Goal: Task Accomplishment & Management: Manage account settings

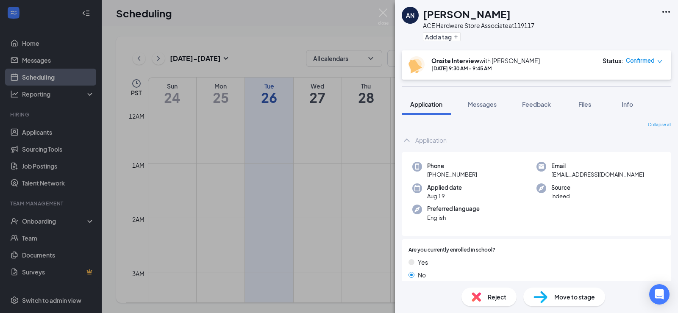
scroll to position [417, 0]
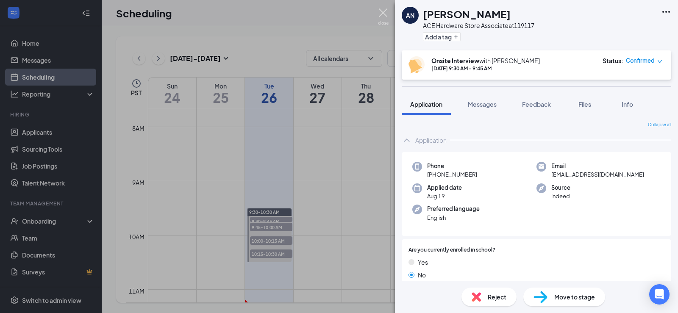
click at [384, 12] on img at bounding box center [383, 16] width 11 height 17
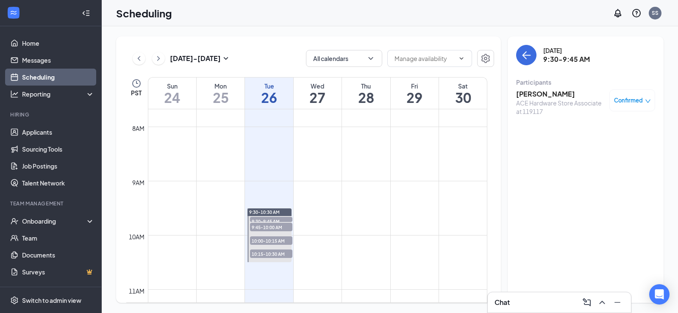
click at [267, 219] on span "9:30-9:45 AM" at bounding box center [271, 221] width 42 height 8
click at [529, 95] on h3 "[PERSON_NAME]" at bounding box center [560, 93] width 89 height 9
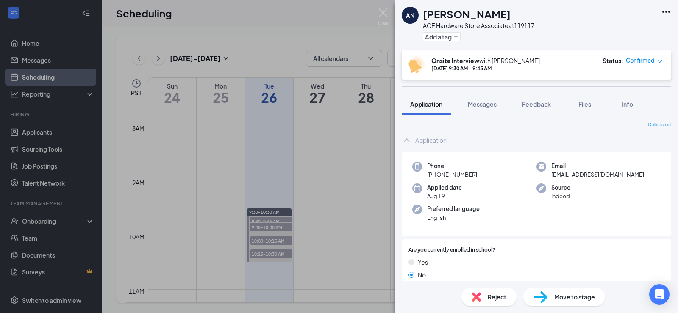
click at [495, 295] on span "Reject" at bounding box center [497, 296] width 19 height 9
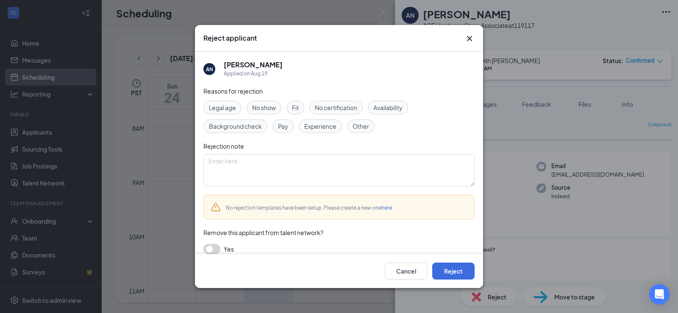
click at [257, 108] on span "No show" at bounding box center [264, 107] width 24 height 9
click at [468, 36] on icon "Cross" at bounding box center [469, 38] width 10 height 10
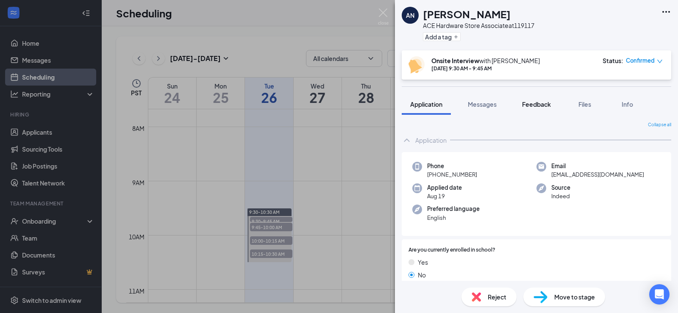
click at [532, 103] on span "Feedback" at bounding box center [536, 104] width 29 height 8
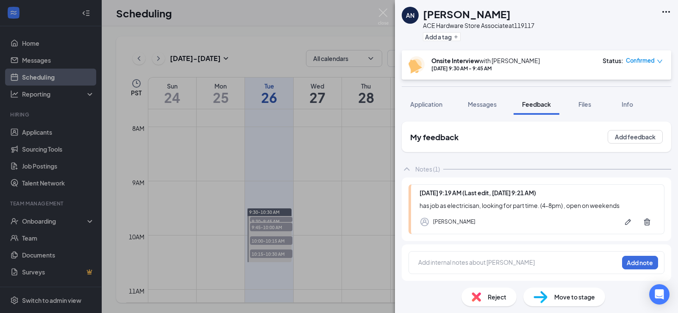
click at [490, 289] on div "Reject" at bounding box center [489, 297] width 55 height 19
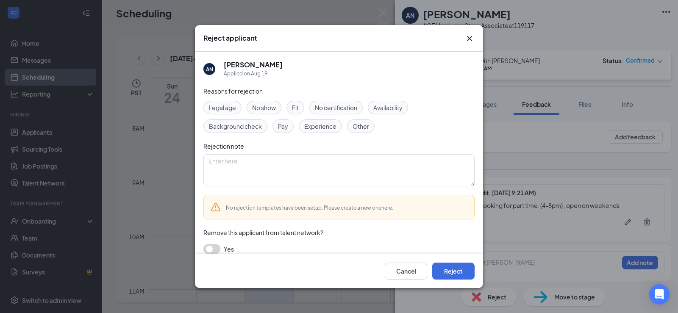
click at [299, 109] on span "Fit" at bounding box center [295, 107] width 7 height 9
click at [450, 267] on button "Reject" at bounding box center [453, 271] width 42 height 17
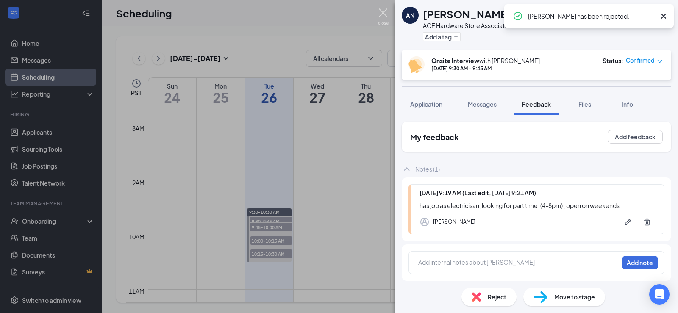
click at [378, 11] on img at bounding box center [383, 16] width 11 height 17
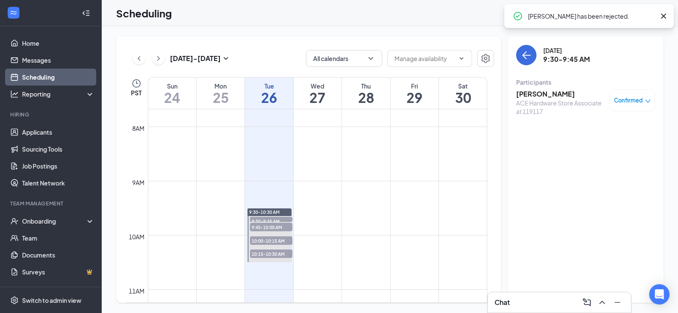
click at [277, 227] on span "9:45-10:00 AM" at bounding box center [271, 227] width 42 height 8
click at [536, 94] on h3 "[PERSON_NAME]" at bounding box center [560, 93] width 89 height 9
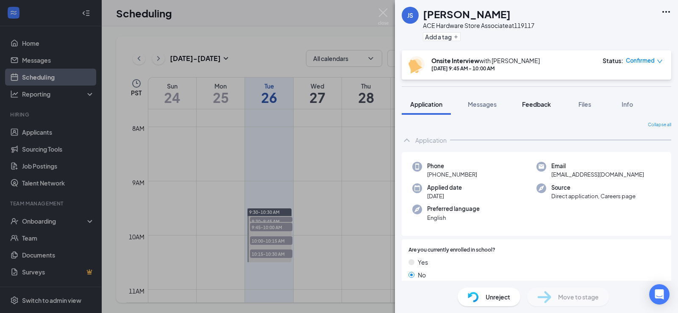
click at [538, 105] on span "Feedback" at bounding box center [536, 104] width 29 height 8
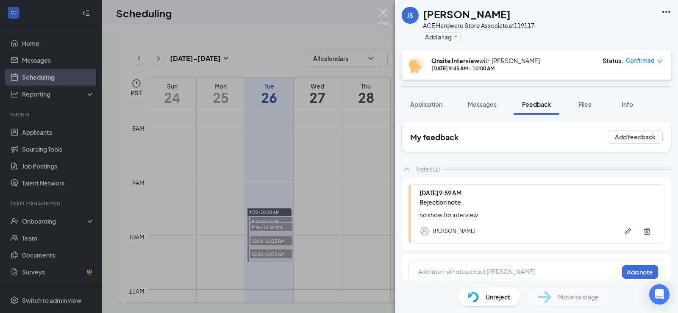
click at [382, 11] on img at bounding box center [383, 16] width 11 height 17
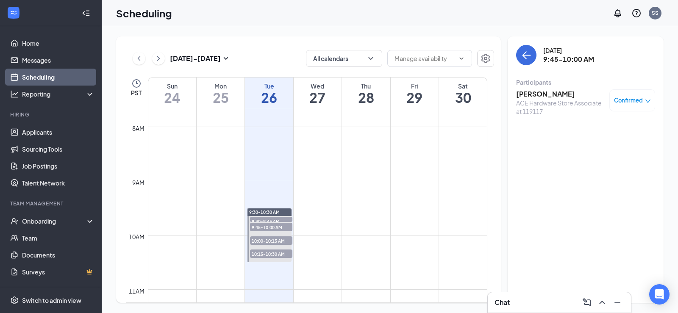
click at [273, 242] on span "10:00-10:15 AM" at bounding box center [271, 240] width 42 height 8
click at [547, 95] on h3 "[PERSON_NAME]" at bounding box center [560, 93] width 89 height 9
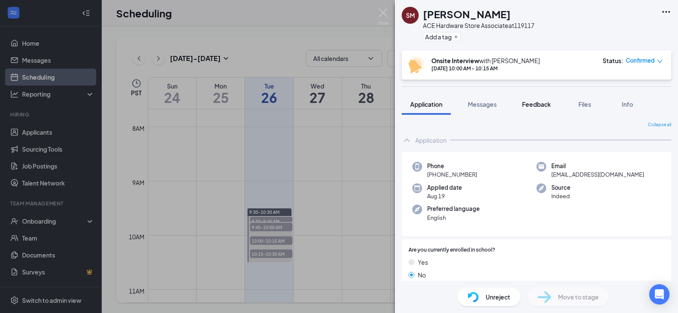
click at [535, 103] on span "Feedback" at bounding box center [536, 104] width 29 height 8
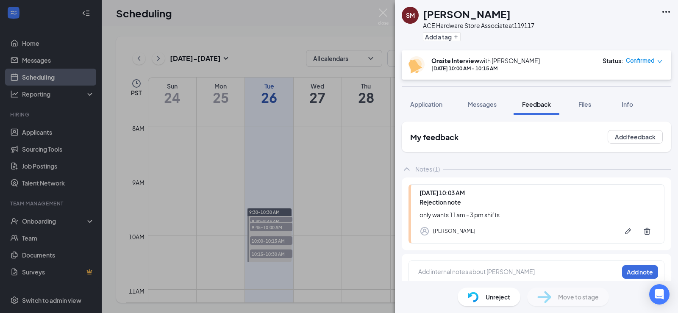
click at [384, 3] on div "SM [PERSON_NAME] ACE Hardware Store Associate at 119117 Add a tag Onsite Interv…" at bounding box center [339, 156] width 678 height 313
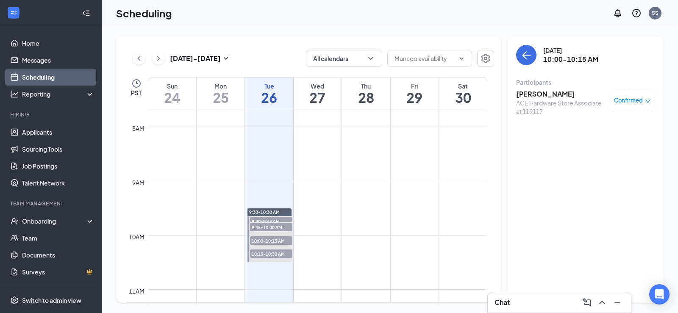
click at [278, 255] on span "10:15-10:30 AM" at bounding box center [271, 254] width 42 height 8
click at [550, 97] on h3 "[PERSON_NAME] [PERSON_NAME]" at bounding box center [560, 98] width 89 height 19
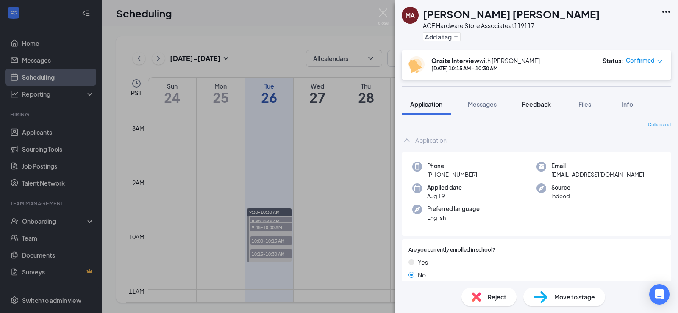
click at [528, 104] on span "Feedback" at bounding box center [536, 104] width 29 height 8
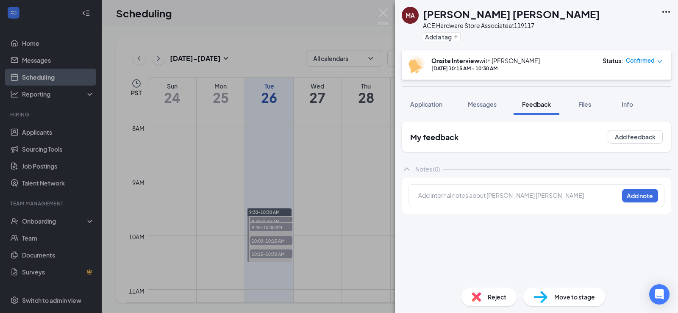
click at [489, 295] on span "Reject" at bounding box center [497, 296] width 19 height 9
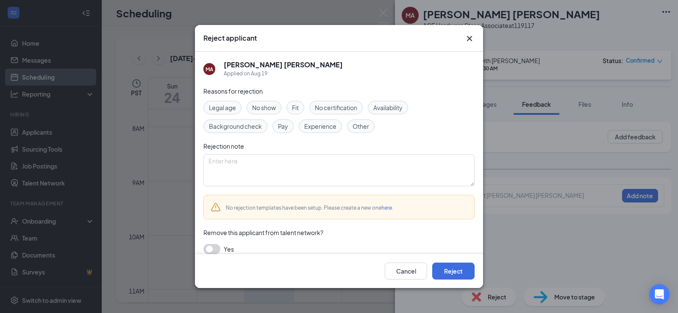
click at [266, 111] on span "No show" at bounding box center [264, 107] width 24 height 9
click at [455, 270] on button "Reject" at bounding box center [453, 271] width 42 height 17
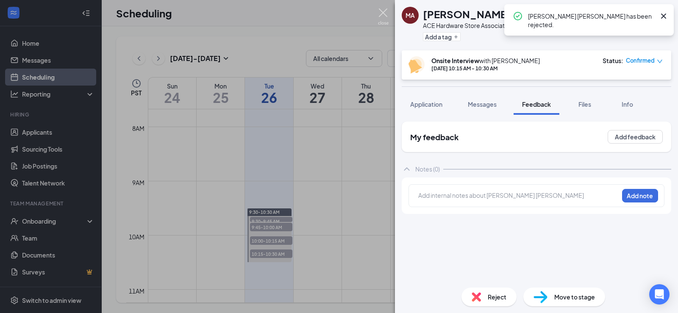
click at [384, 13] on img at bounding box center [383, 16] width 11 height 17
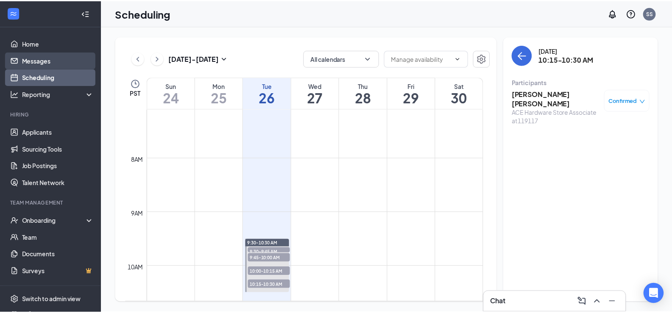
scroll to position [332, 0]
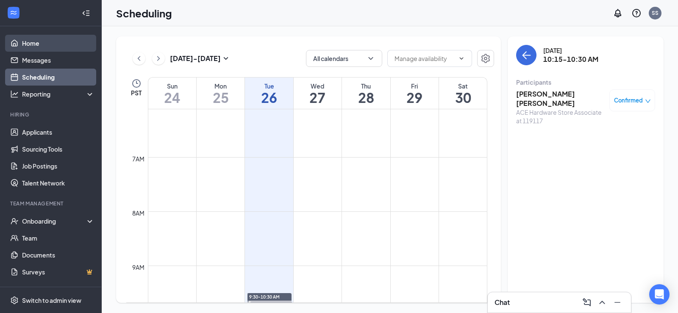
click at [36, 46] on link "Home" at bounding box center [58, 43] width 72 height 17
